Goal: Transaction & Acquisition: Purchase product/service

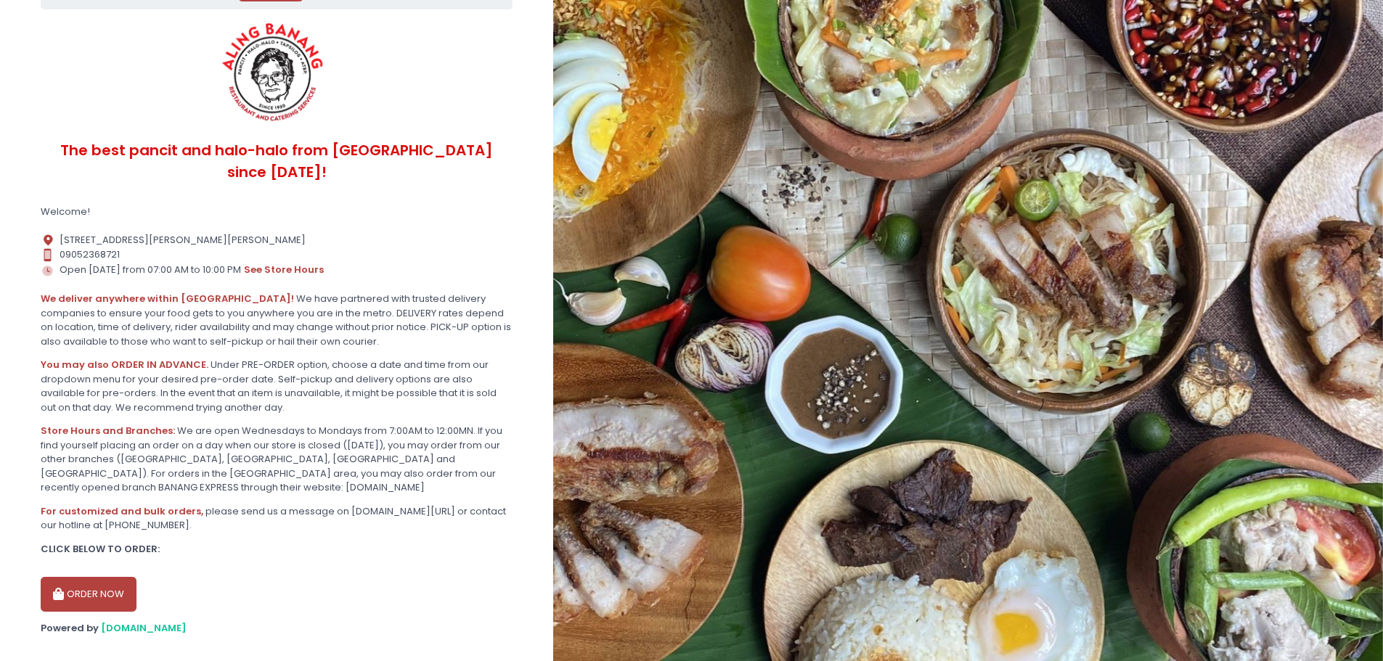
scroll to position [94, 0]
click at [219, 231] on div "Location Created with Sketch. [STREET_ADDRESS][PERSON_NAME][DEMOGRAPHIC_DATA]" at bounding box center [277, 238] width 472 height 15
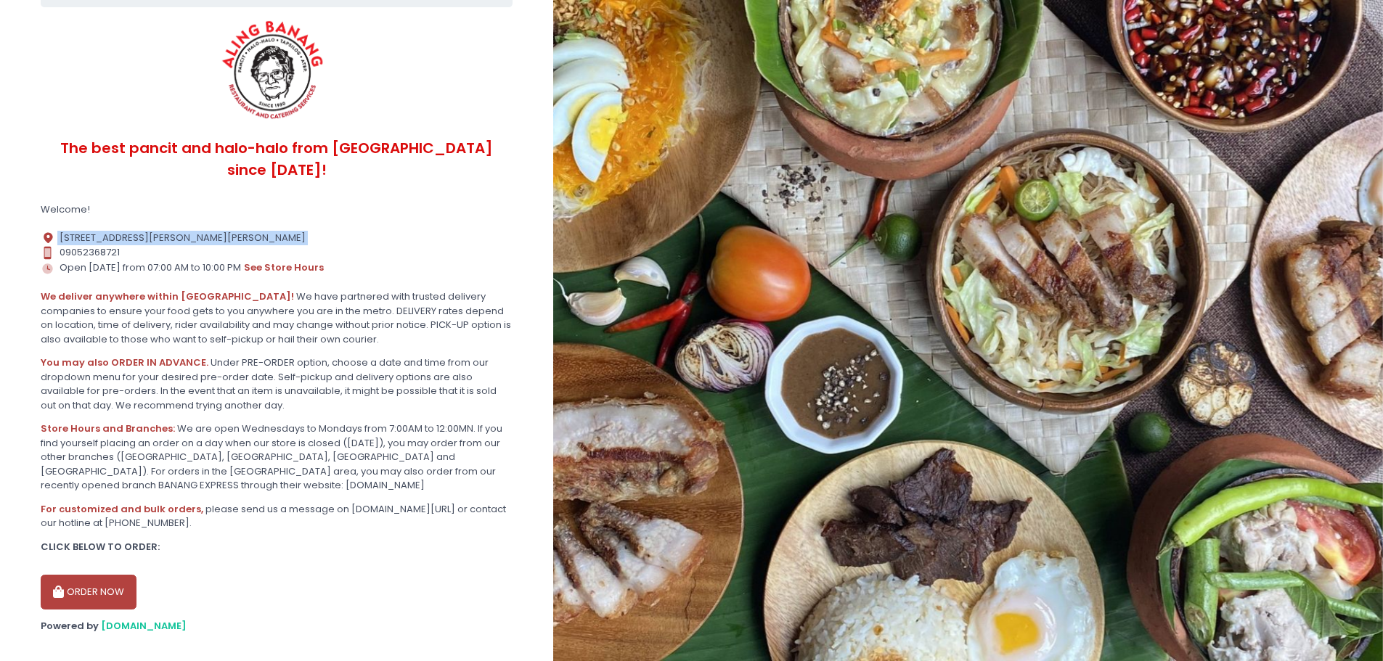
click at [219, 231] on div "Location Created with Sketch. [STREET_ADDRESS][PERSON_NAME][DEMOGRAPHIC_DATA]" at bounding box center [277, 238] width 472 height 15
click at [219, 207] on section "By using our site you are consenting to the use of cookies as described in our …" at bounding box center [276, 294] width 553 height 777
click at [214, 245] on div "Contact Number Created with Sketch. 09052368721" at bounding box center [277, 252] width 472 height 15
click at [214, 231] on div "Location Created with Sketch. [STREET_ADDRESS][PERSON_NAME][DEMOGRAPHIC_DATA]" at bounding box center [277, 238] width 472 height 15
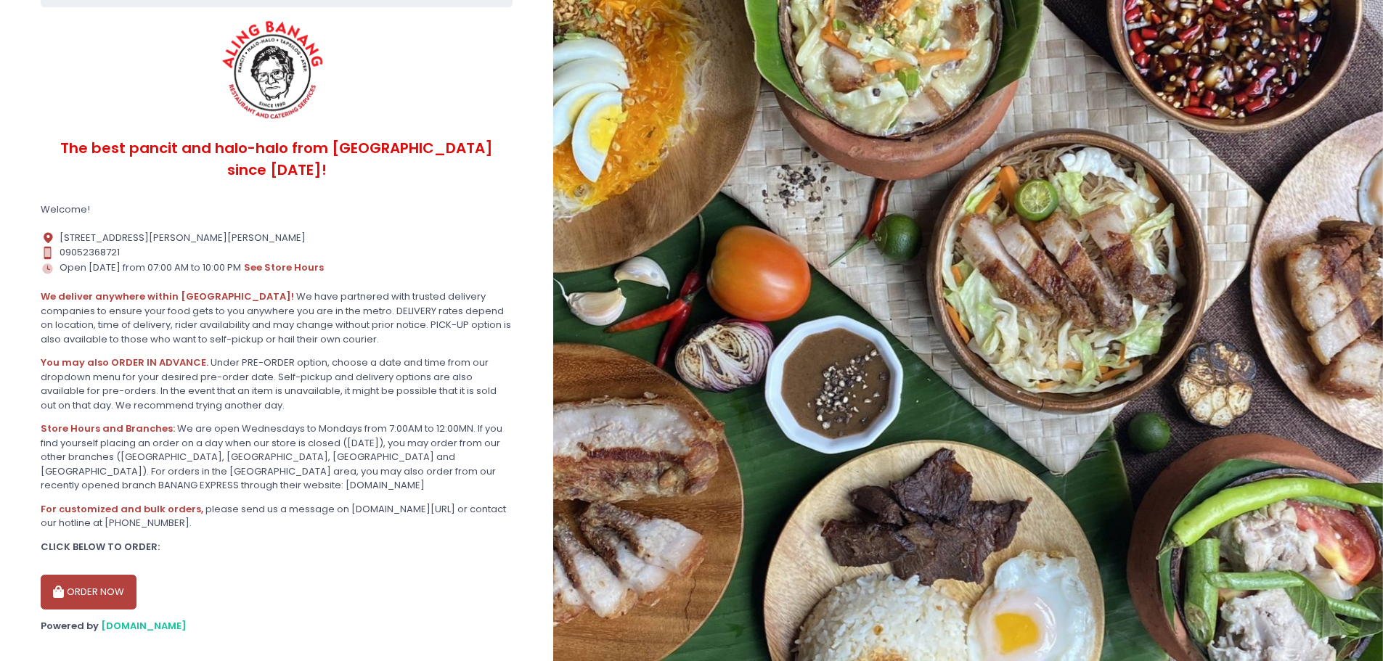
click at [201, 260] on div "Store Hours Created with Sketch. Open [DATE] from 07:00 AM to 10:00 PM see stor…" at bounding box center [277, 268] width 472 height 16
click at [106, 575] on button "ORDER NOW" at bounding box center [89, 592] width 96 height 35
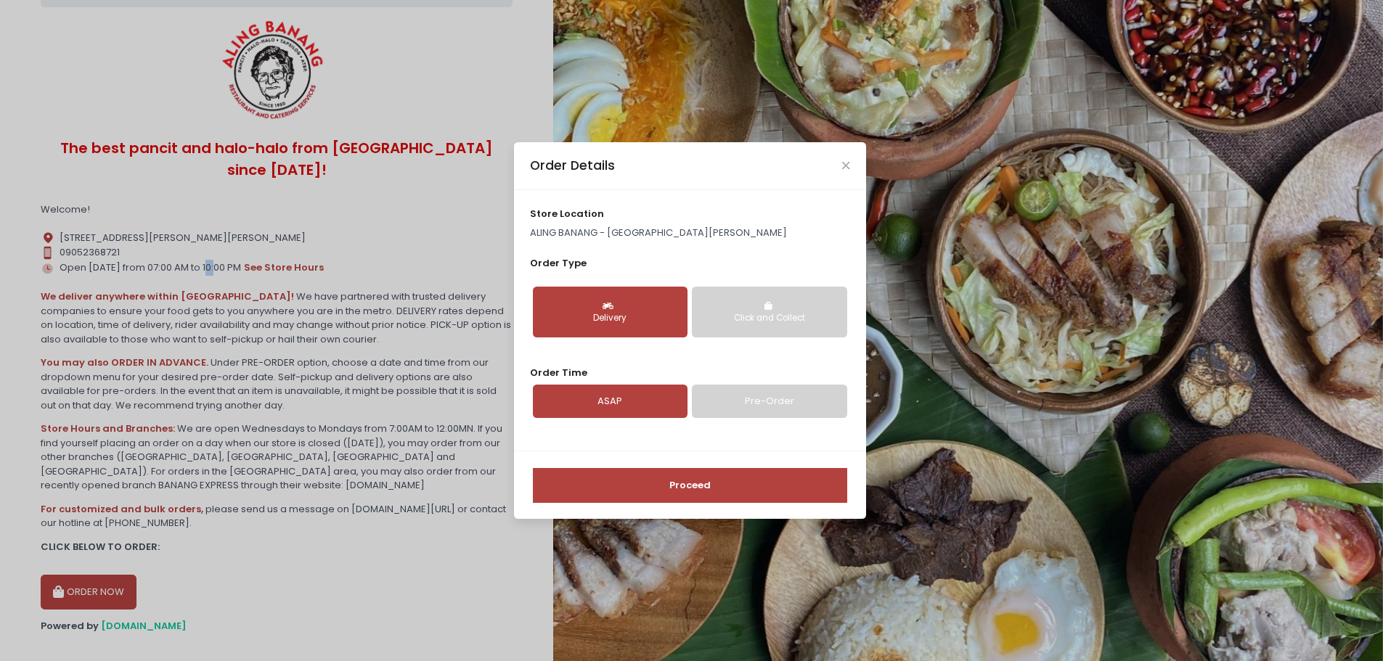
click at [629, 318] on div "Delivery" at bounding box center [610, 318] width 134 height 13
click at [769, 402] on link "Pre-Order" at bounding box center [769, 401] width 155 height 33
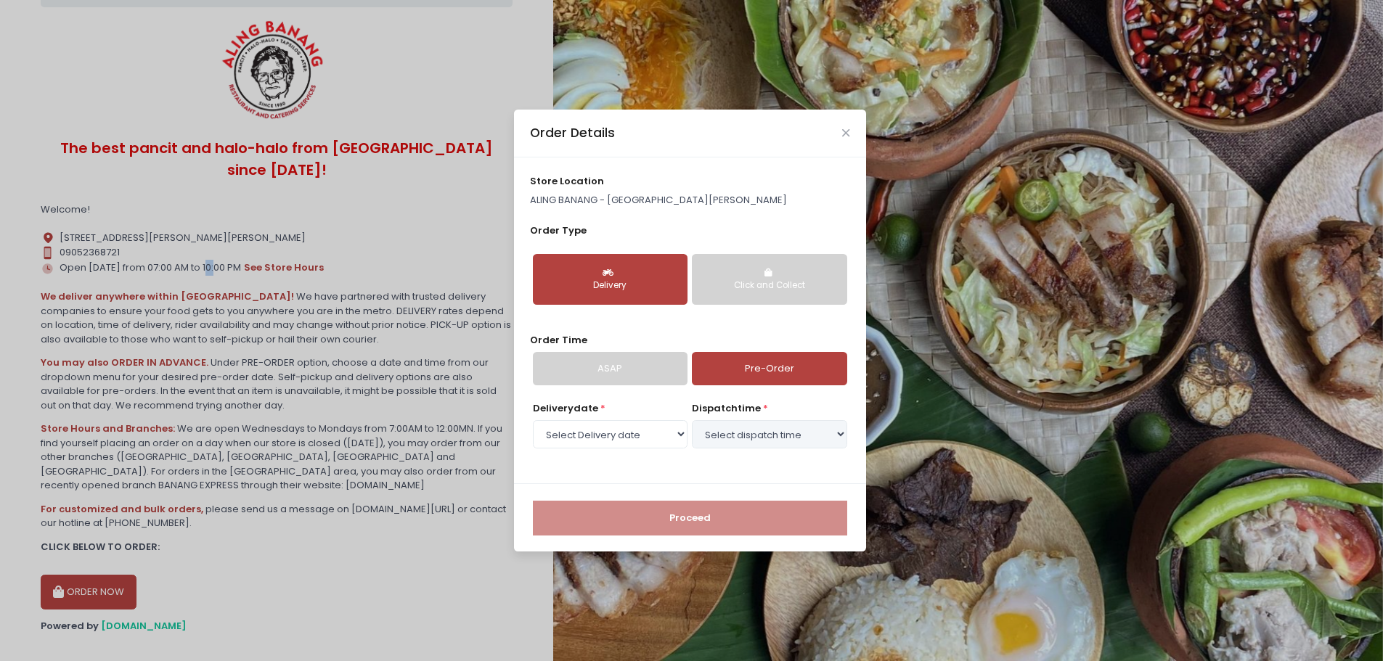
select select "[DATE]"
click at [637, 432] on select "Select Delivery date [DATE] [DATE] [DATE] [DATE] [DATE] [DATE] [DATE]" at bounding box center [610, 434] width 155 height 28
click at [533, 420] on select "Select Delivery date [DATE] [DATE] [DATE] [DATE] [DATE] [DATE] [DATE]" at bounding box center [610, 434] width 155 height 28
click at [743, 435] on select "Select dispatch time 10:30 AM - 11:00 AM 11:00 AM - 11:30 AM 11:30 AM - 12:00 P…" at bounding box center [769, 434] width 155 height 28
select select "16:30"
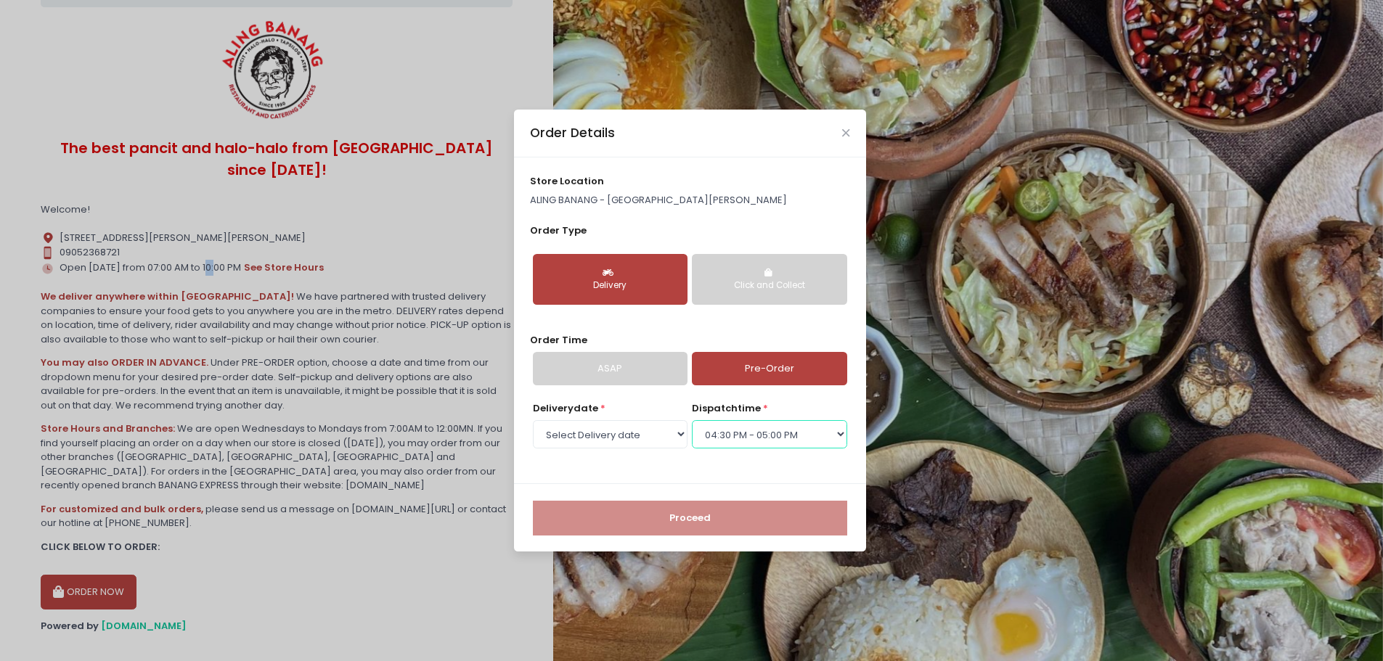
click at [692, 420] on select "Select dispatch time 10:30 AM - 11:00 AM 11:00 AM - 11:30 AM 11:30 AM - 12:00 P…" at bounding box center [769, 434] width 155 height 28
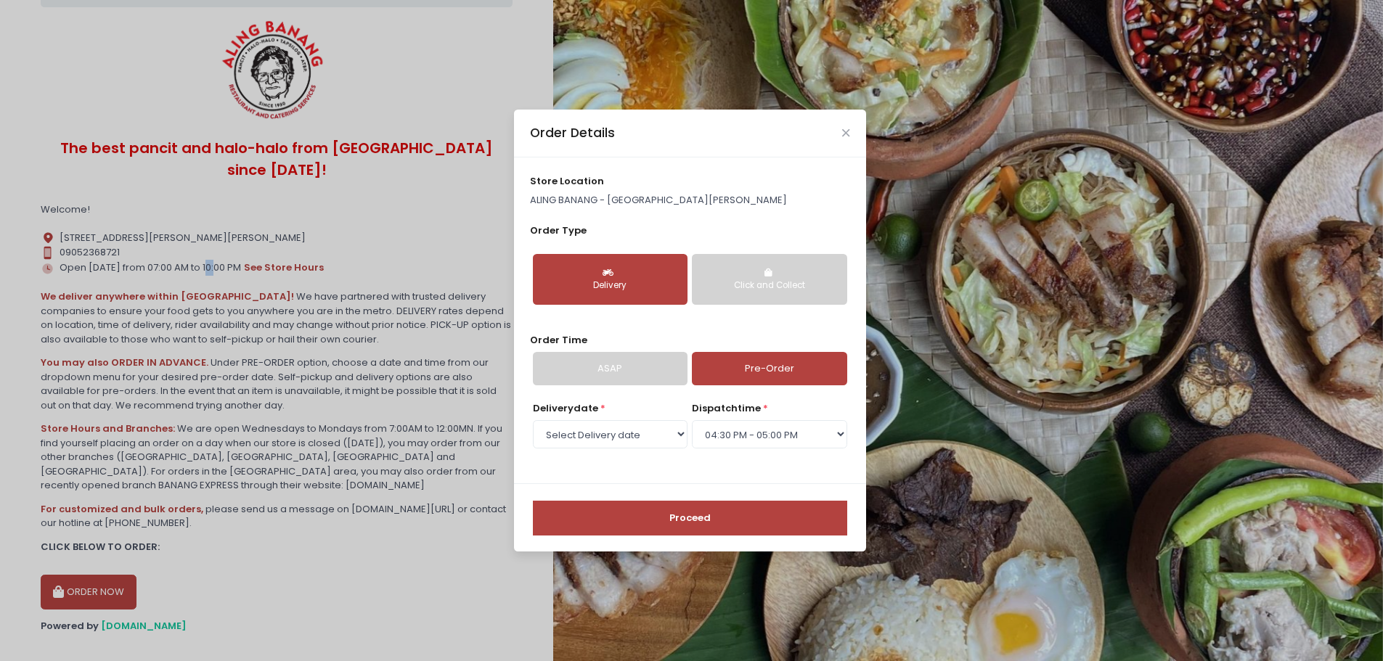
click at [694, 510] on button "Proceed" at bounding box center [690, 518] width 314 height 35
